Goal: Communication & Community: Answer question/provide support

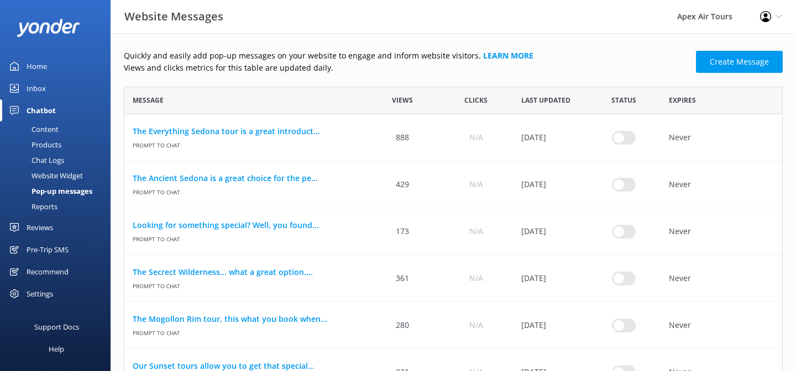
click at [38, 228] on div "Reviews" at bounding box center [40, 228] width 27 height 22
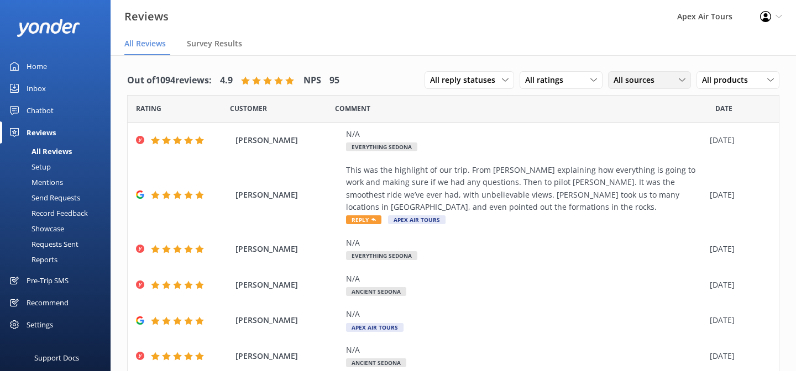
click at [661, 79] on div "All sources" at bounding box center [649, 80] width 77 height 12
click at [649, 169] on div "Google reviews" at bounding box center [656, 170] width 65 height 11
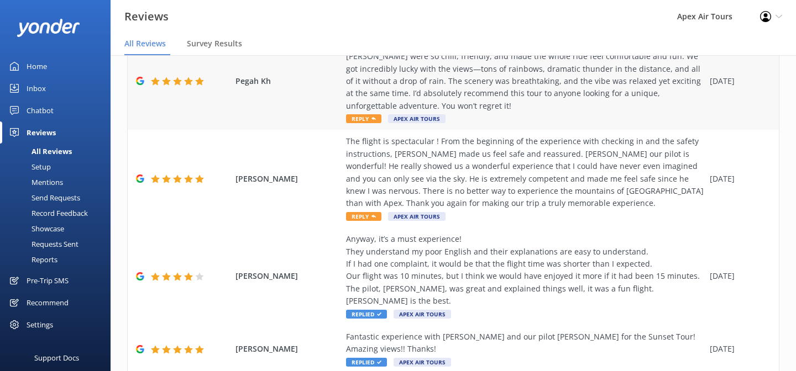
scroll to position [200, 0]
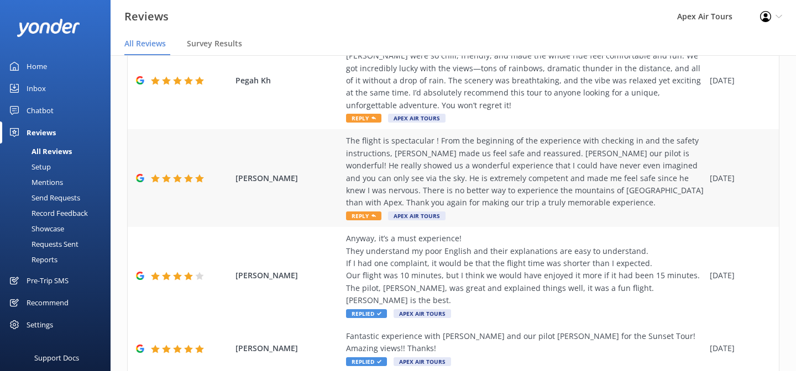
click at [364, 212] on span "Reply" at bounding box center [363, 216] width 35 height 9
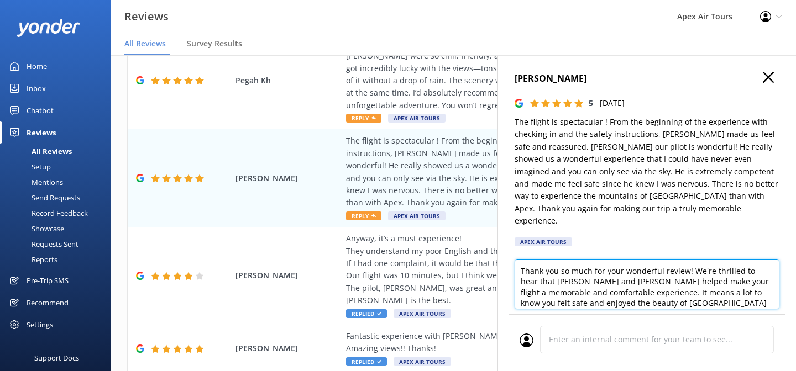
click at [562, 268] on textarea "Thank you so much for your wonderful review! We're thrilled to hear that Conner…" at bounding box center [647, 285] width 265 height 50
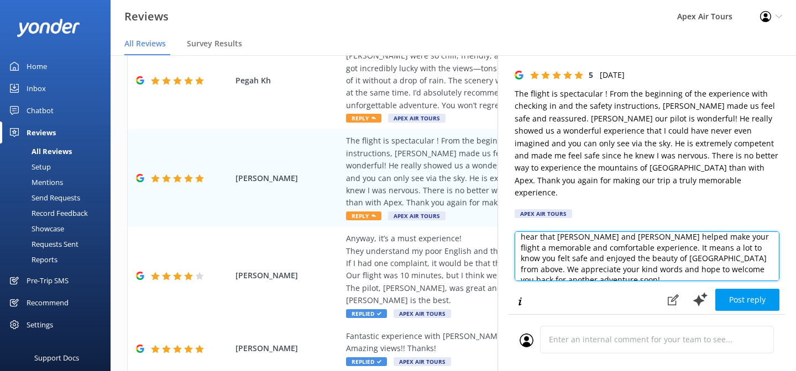
scroll to position [29, 0]
type textarea "Thank you so much for your wonderful review! We're thrilled to hear that Connor…"
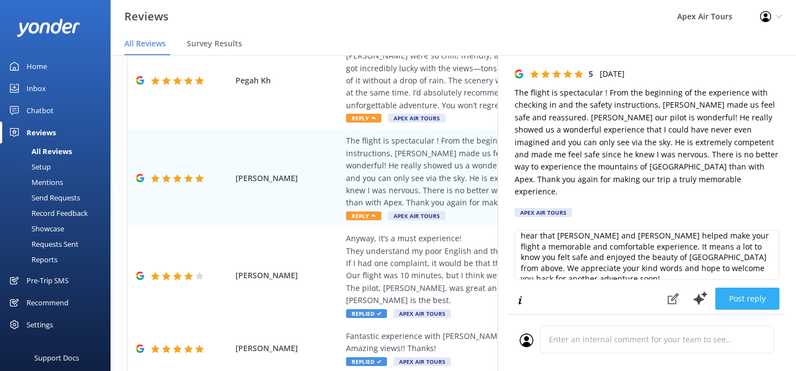
click at [751, 290] on button "Post reply" at bounding box center [747, 299] width 64 height 22
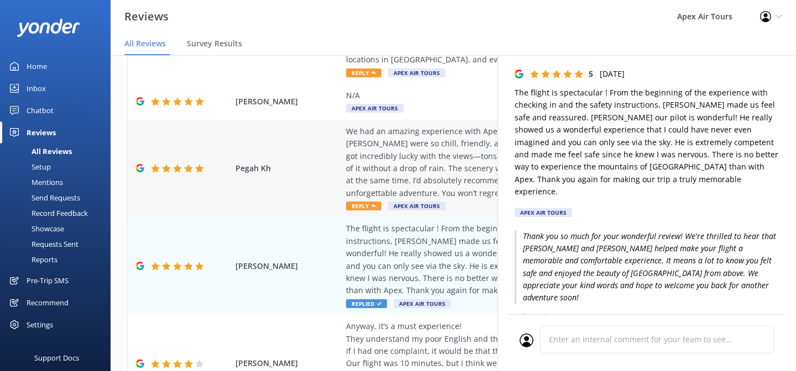
scroll to position [104, 0]
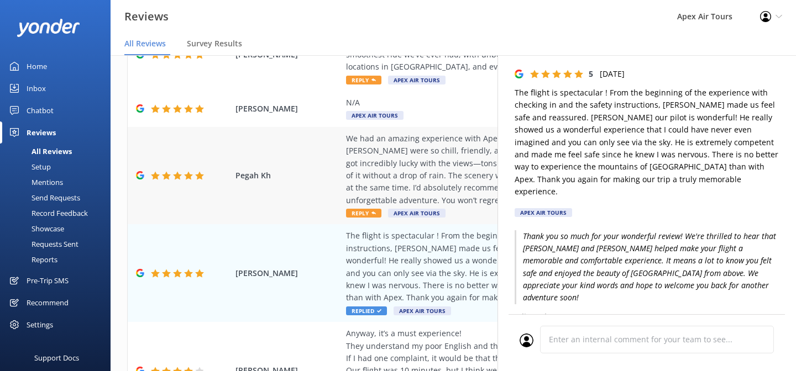
click at [366, 209] on span "Reply" at bounding box center [363, 213] width 35 height 9
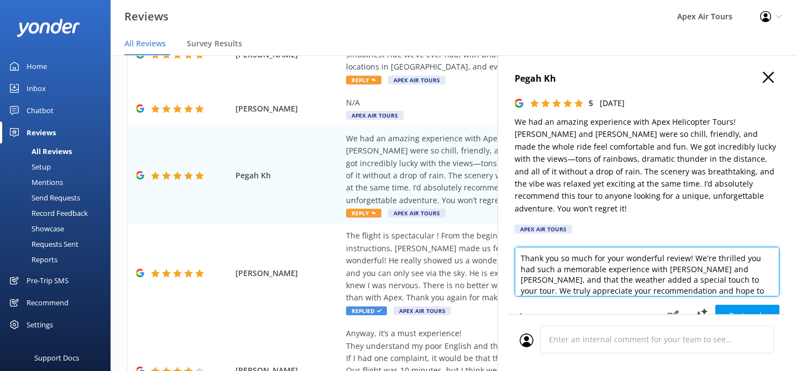
click at [674, 258] on textarea "Thank you so much for your wonderful review! We're thrilled you had such a memo…" at bounding box center [647, 272] width 265 height 50
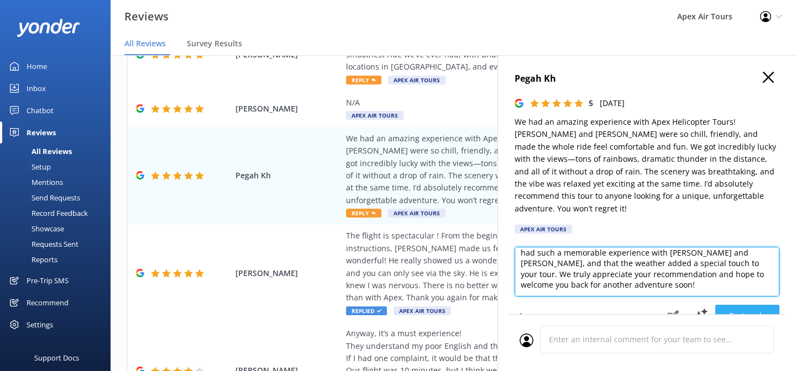
type textarea "Thank you so much for your wonderful review! We're thrilled you had such a memo…"
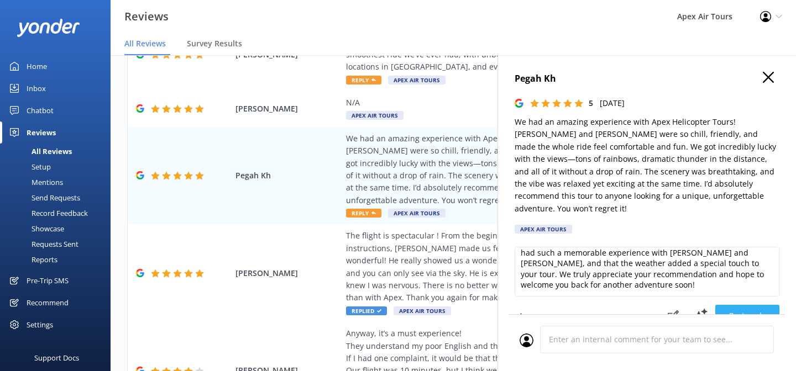
click at [750, 305] on button "Post reply" at bounding box center [747, 316] width 64 height 22
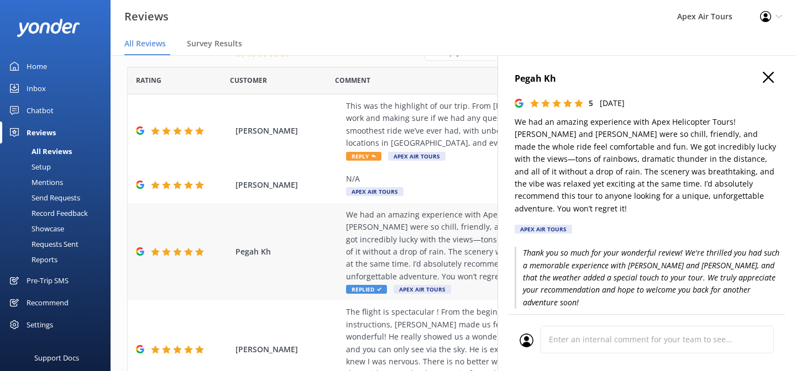
scroll to position [13, 0]
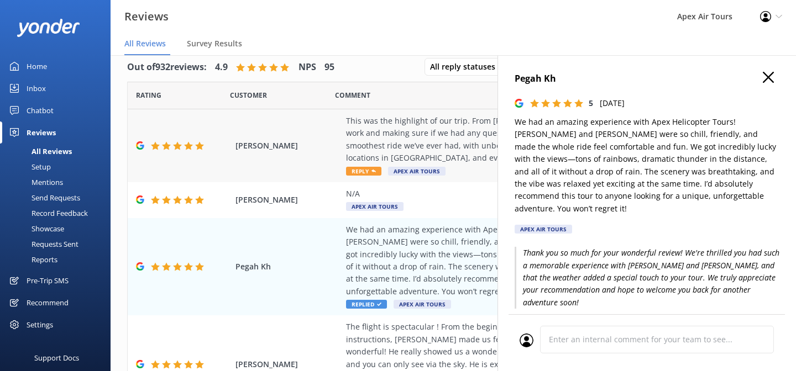
click at [364, 170] on span "Reply" at bounding box center [363, 171] width 35 height 9
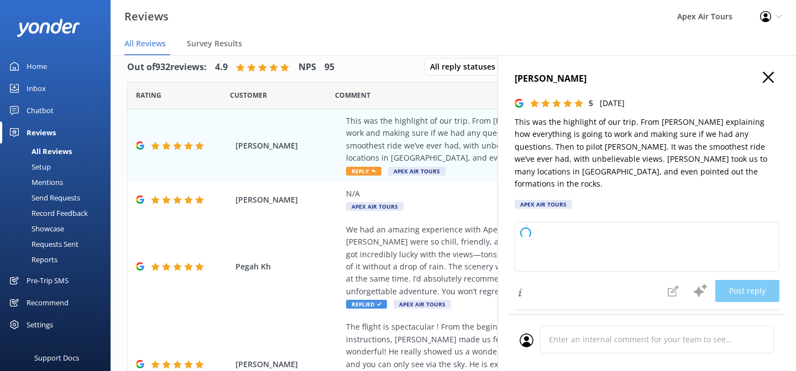
type textarea "Thank you so much for your wonderful review! We’re thrilled to hear that Connor…"
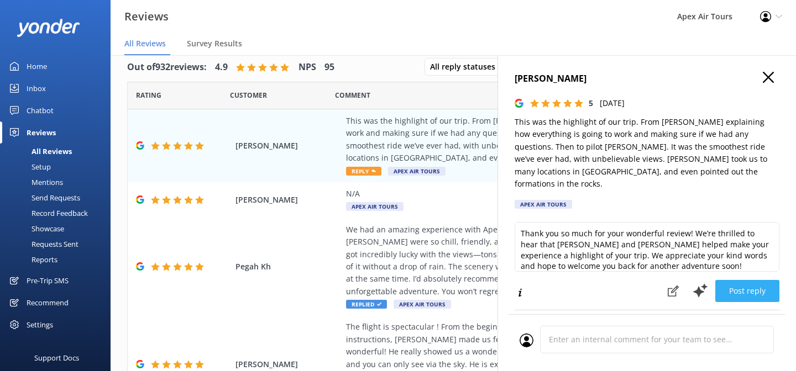
click at [762, 285] on button "Post reply" at bounding box center [747, 291] width 64 height 22
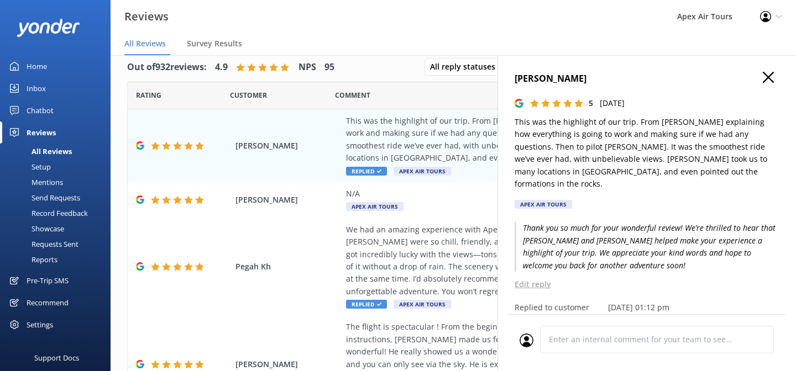
click at [769, 77] on use "button" at bounding box center [768, 77] width 11 height 11
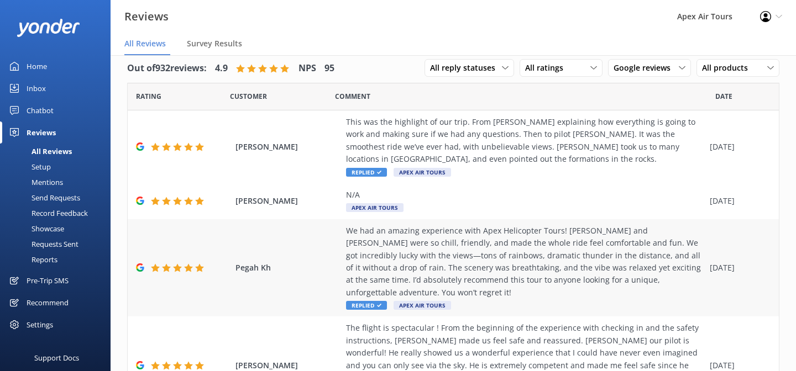
scroll to position [11, 0]
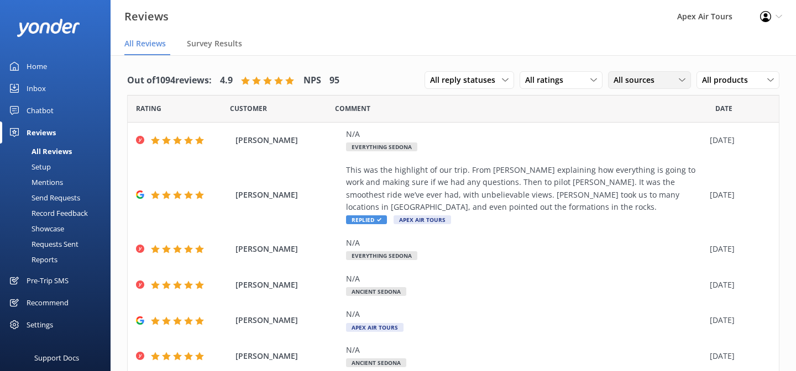
click at [643, 82] on span "All sources" at bounding box center [638, 80] width 48 height 12
click at [648, 169] on div "Google reviews" at bounding box center [656, 170] width 65 height 11
